Goal: Task Accomplishment & Management: Use online tool/utility

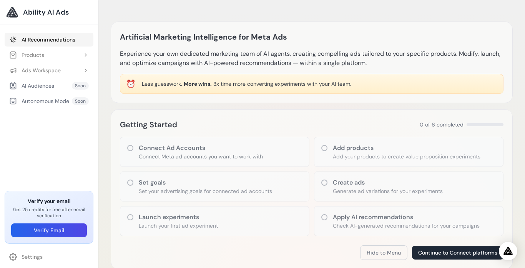
click at [23, 42] on link "AI Recommendations" at bounding box center [49, 40] width 89 height 14
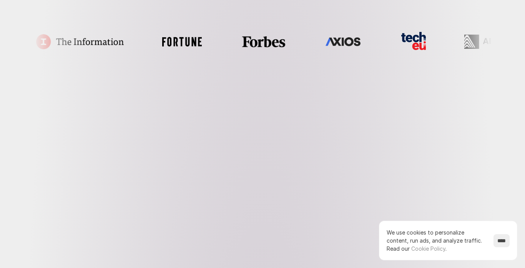
scroll to position [334, 0]
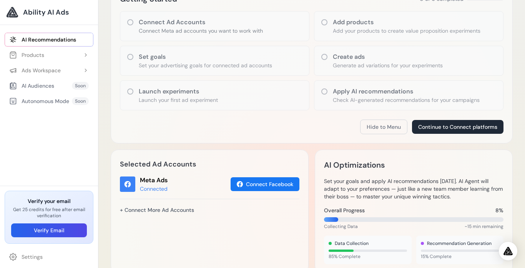
scroll to position [125, 0]
click at [129, 18] on div "Connect Ad Accounts Connect Meta ad accounts you want to work with" at bounding box center [214, 27] width 189 height 30
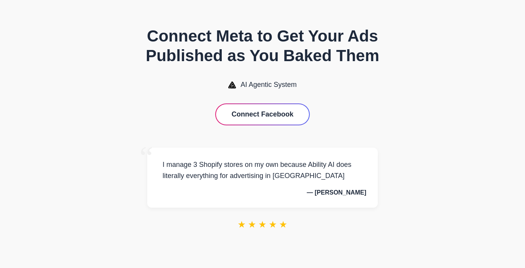
click at [411, 175] on div "Connect Meta to Get Your Ads Published as You Baked Them AI Agentic System Conn…" at bounding box center [262, 133] width 307 height 245
